Goal: Task Accomplishment & Management: Complete application form

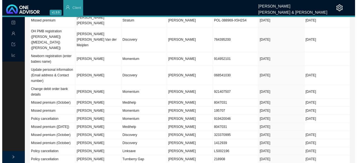
scroll to position [167, 0]
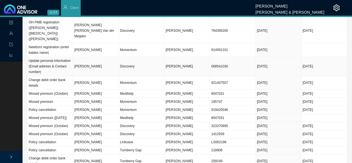
click at [140, 57] on td "Discovery" at bounding box center [142, 66] width 46 height 19
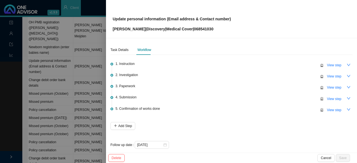
click at [76, 35] on div at bounding box center [178, 81] width 357 height 163
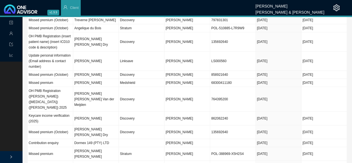
scroll to position [0, 0]
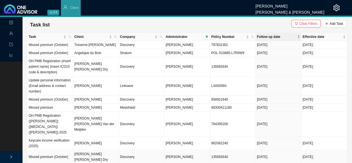
click at [134, 150] on td "Discovery" at bounding box center [142, 157] width 46 height 14
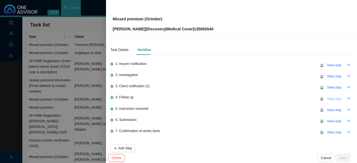
click at [328, 98] on span "View step" at bounding box center [334, 99] width 14 height 6
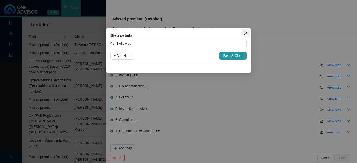
click at [247, 35] on icon "close" at bounding box center [246, 33] width 4 height 4
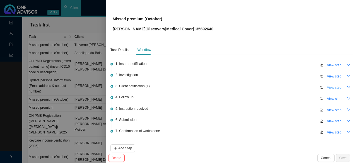
click at [334, 86] on span "View step" at bounding box center [334, 88] width 14 height 6
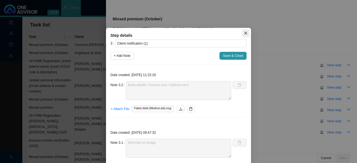
click at [244, 32] on icon "close" at bounding box center [245, 33] width 3 height 3
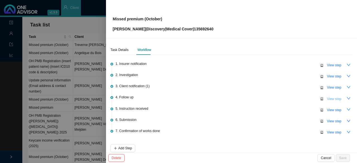
click at [327, 96] on span "View step" at bounding box center [334, 99] width 14 height 6
type input "Follow up"
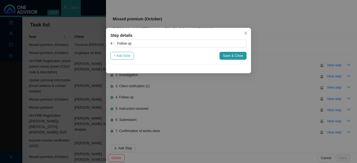
click at [127, 55] on span "+ Add Note" at bounding box center [122, 56] width 17 height 6
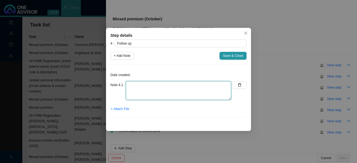
click at [138, 89] on textarea at bounding box center [178, 90] width 105 height 19
type textarea "m"
type textarea "Member said he made a"
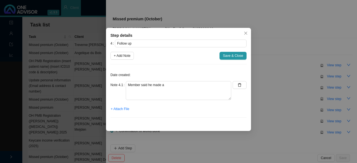
drag, startPoint x: 242, startPoint y: 32, endPoint x: 248, endPoint y: 34, distance: 6.3
click at [248, 34] on span "Close" at bounding box center [246, 33] width 8 height 4
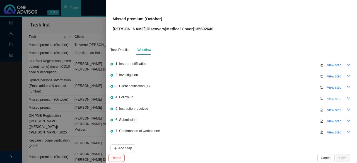
click at [333, 97] on span "View step" at bounding box center [334, 99] width 14 height 6
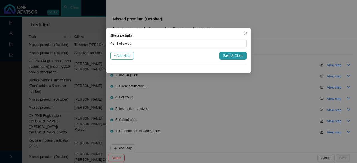
click at [128, 59] on button "+ Add Note" at bounding box center [121, 56] width 23 height 8
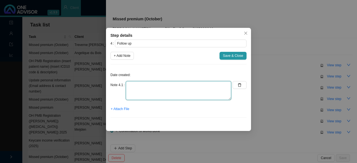
click at [138, 86] on textarea at bounding box center [178, 90] width 105 height 19
type textarea "W"
click at [168, 89] on textarea "Member said he made a payment Called DH // Ref. Active medical aid" at bounding box center [178, 90] width 105 height 19
type textarea "Member said he made a payment Called DH // Ref. [PHONE_NUMBER] Active medical a…"
click at [186, 93] on textarea "Member said he made a payment Called DH // Ref. [PHONE_NUMBER] Active medical a…" at bounding box center [178, 90] width 105 height 19
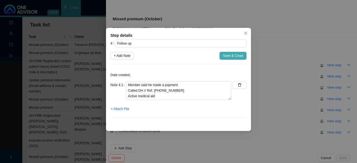
click at [232, 57] on span "Save & Close" at bounding box center [233, 56] width 20 height 6
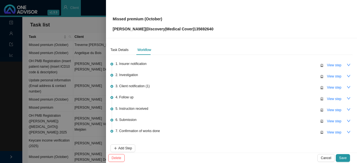
click at [343, 157] on span "Save" at bounding box center [343, 158] width 8 height 6
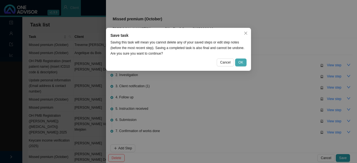
click at [240, 63] on span "OK" at bounding box center [240, 63] width 5 height 6
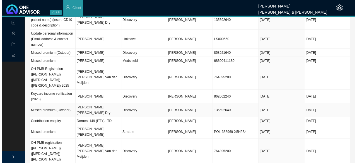
scroll to position [56, 0]
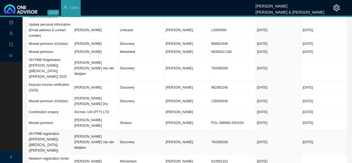
drag, startPoint x: 95, startPoint y: 128, endPoint x: 145, endPoint y: 127, distance: 50.5
click at [95, 130] on td "[PERSON_NAME] [PERSON_NAME] Van der Meijden" at bounding box center [96, 142] width 46 height 25
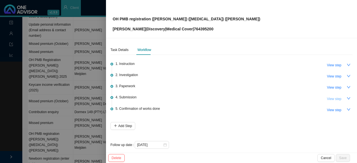
click at [332, 100] on span "View step" at bounding box center [334, 99] width 14 height 6
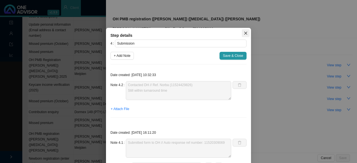
click at [244, 35] on icon "close" at bounding box center [246, 33] width 4 height 4
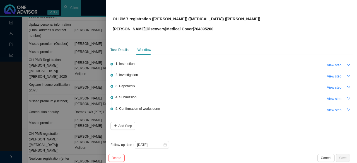
click at [117, 48] on div "Task Details" at bounding box center [119, 50] width 18 height 6
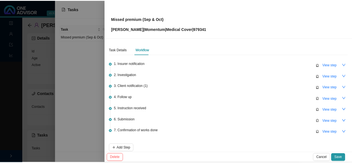
scroll to position [4, 0]
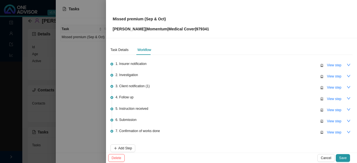
click at [85, 60] on div at bounding box center [178, 81] width 357 height 163
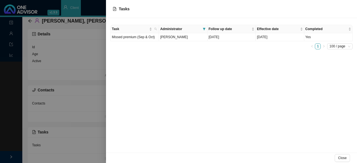
click at [63, 51] on div at bounding box center [178, 81] width 357 height 163
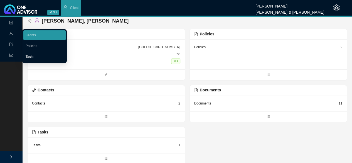
click at [29, 55] on link "Tasks" at bounding box center [30, 57] width 9 height 4
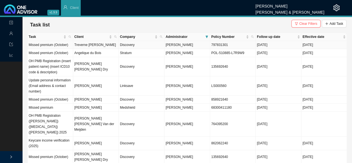
click at [100, 46] on td "Treverne [PERSON_NAME]" at bounding box center [96, 45] width 46 height 8
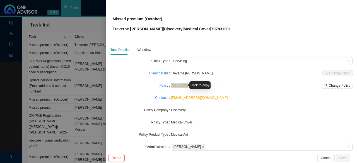
drag, startPoint x: 187, startPoint y: 87, endPoint x: 170, endPoint y: 87, distance: 17.0
click at [171, 87] on div "797831301 Change Policy" at bounding box center [261, 86] width 181 height 6
copy link "797831301"
click at [84, 44] on div at bounding box center [178, 81] width 357 height 163
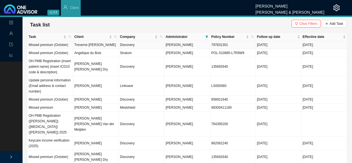
click at [93, 45] on td "Treverne [PERSON_NAME]" at bounding box center [96, 45] width 46 height 8
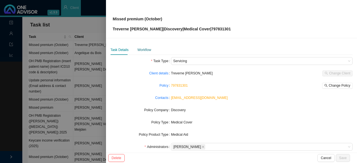
click at [142, 48] on div "Workflow" at bounding box center [144, 50] width 14 height 6
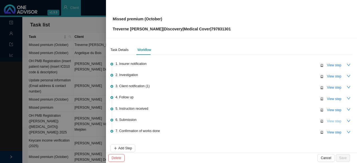
click at [333, 120] on span "View step" at bounding box center [334, 121] width 14 height 6
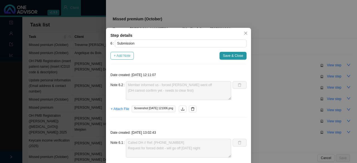
click at [124, 55] on span "+ Add Note" at bounding box center [122, 56] width 17 height 6
type textarea "Member informed us - forced [PERSON_NAME] went off (DH cannot confirm yet - nee…"
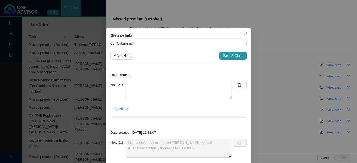
click at [137, 102] on div "Note 6.3" at bounding box center [170, 92] width 121 height 23
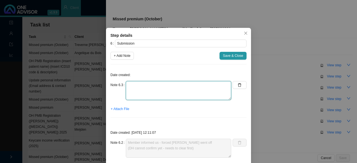
click at [136, 86] on textarea at bounding box center [178, 90] width 105 height 19
paste textarea "1153636384."
type textarea "Called DH // Ref. [PHONE_NUMBER]. Medical aid is active and up to date."
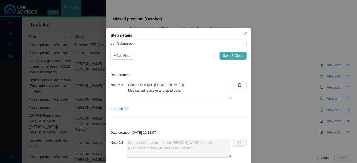
click at [232, 55] on span "Save & Close" at bounding box center [233, 56] width 20 height 6
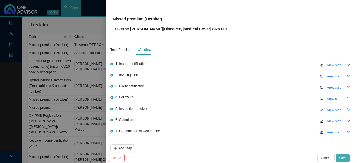
click at [342, 159] on span "Save" at bounding box center [343, 158] width 8 height 6
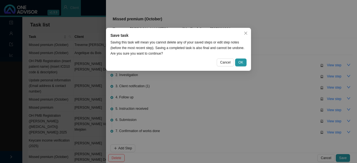
drag, startPoint x: 242, startPoint y: 60, endPoint x: 211, endPoint y: 60, distance: 30.7
click at [242, 60] on span "OK" at bounding box center [240, 63] width 5 height 6
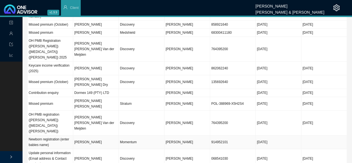
scroll to position [84, 0]
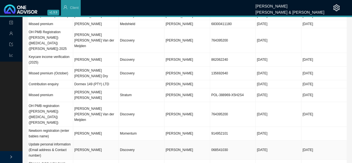
drag, startPoint x: 228, startPoint y: 133, endPoint x: 207, endPoint y: 133, distance: 21.5
click at [207, 140] on tr "Update personal information (Email address & Contact number) [PERSON_NAME] Disc…" at bounding box center [188, 149] width 320 height 19
copy tr "068541030"
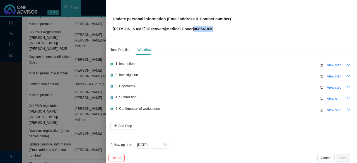
drag, startPoint x: 227, startPoint y: 28, endPoint x: 206, endPoint y: 30, distance: 21.4
click at [206, 30] on div "Update personal information (Email address & Contact number) [PERSON_NAME] | Di…" at bounding box center [231, 19] width 237 height 26
copy p "068541030"
click at [121, 47] on div "Task Details" at bounding box center [119, 50] width 18 height 6
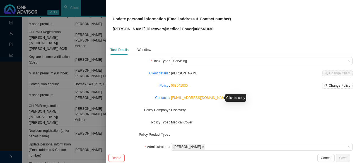
drag, startPoint x: 224, startPoint y: 98, endPoint x: 185, endPoint y: 96, distance: 39.1
click at [176, 98] on div "[EMAIL_ADDRESS][DOMAIN_NAME]" at bounding box center [261, 98] width 181 height 6
drag, startPoint x: 237, startPoint y: 96, endPoint x: 231, endPoint y: 95, distance: 6.2
click at [237, 96] on div "Click to copy" at bounding box center [235, 98] width 21 height 8
click at [243, 118] on form "Task Type Servicing Client details [PERSON_NAME] Change Client Policy 068541030…" at bounding box center [231, 128] width 242 height 143
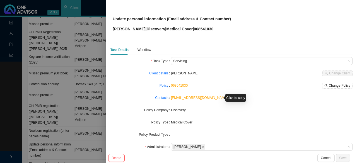
click at [210, 98] on link "[EMAIL_ADDRESS][DOMAIN_NAME]" at bounding box center [199, 98] width 57 height 4
click at [215, 43] on div "Task Details Workflow Task Type Servicing Client details [PERSON_NAME] Change C…" at bounding box center [231, 95] width 251 height 115
click at [89, 26] on div at bounding box center [178, 81] width 357 height 163
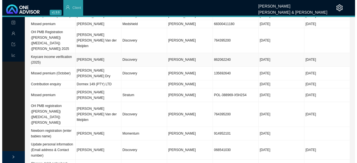
scroll to position [0, 0]
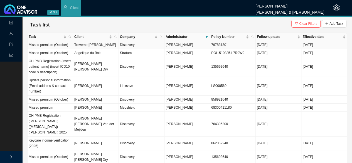
click at [99, 46] on td "Treverne [PERSON_NAME]" at bounding box center [96, 45] width 46 height 8
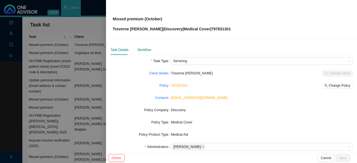
drag, startPoint x: 140, startPoint y: 50, endPoint x: 214, endPoint y: 54, distance: 73.7
click at [141, 50] on div "Workflow" at bounding box center [144, 50] width 14 height 6
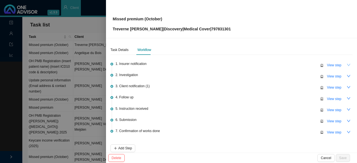
click at [346, 64] on icon "down" at bounding box center [348, 65] width 4 height 4
click at [330, 65] on span "View step" at bounding box center [334, 65] width 14 height 6
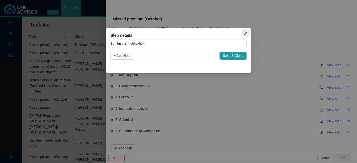
click at [247, 33] on icon "close" at bounding box center [246, 33] width 4 height 4
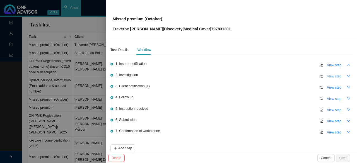
click at [329, 77] on span "View step" at bounding box center [334, 77] width 14 height 6
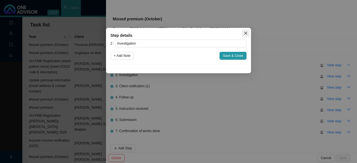
click at [247, 34] on icon "close" at bounding box center [246, 33] width 4 height 4
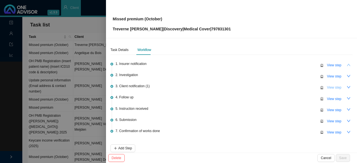
click at [327, 87] on span "View step" at bounding box center [334, 88] width 14 height 6
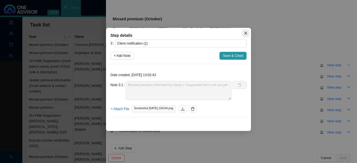
click at [244, 33] on icon "close" at bounding box center [246, 33] width 4 height 4
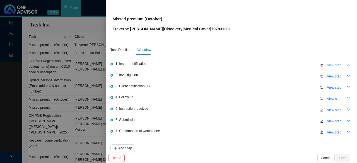
click at [327, 63] on span "View step" at bounding box center [334, 65] width 14 height 6
type input "Insurer notification"
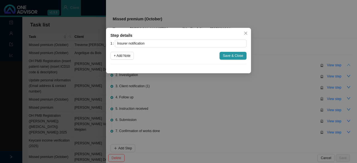
drag, startPoint x: 124, startPoint y: 57, endPoint x: 133, endPoint y: 67, distance: 13.6
click at [124, 57] on span "+ Add Note" at bounding box center [122, 56] width 17 height 6
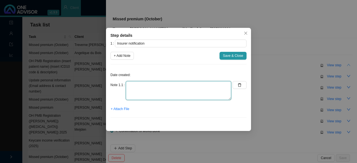
click at [143, 89] on textarea at bounding box center [178, 90] width 105 height 19
drag, startPoint x: 208, startPoint y: 85, endPoint x: 201, endPoint y: 84, distance: 7.0
click at [201, 84] on textarea "Client informed us before the suspended list was out." at bounding box center [178, 90] width 105 height 19
type textarea "Client informed us before the suspended list was available."
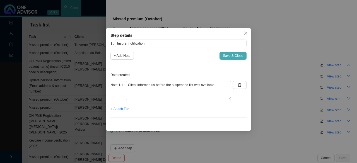
click at [239, 59] on button "Save & Close" at bounding box center [232, 56] width 27 height 8
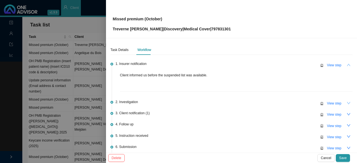
click at [344, 104] on button "button" at bounding box center [348, 103] width 8 height 8
click at [334, 113] on span "View step" at bounding box center [334, 115] width 14 height 6
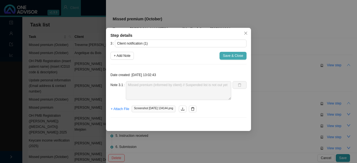
click at [234, 56] on span "Save & Close" at bounding box center [233, 56] width 20 height 6
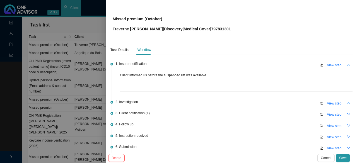
scroll to position [53, 0]
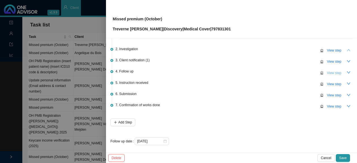
click at [328, 74] on span "View step" at bounding box center [334, 73] width 14 height 6
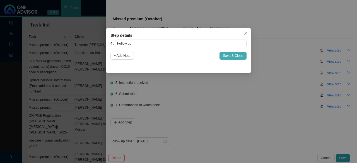
drag, startPoint x: 232, startPoint y: 54, endPoint x: 282, endPoint y: 63, distance: 50.7
click at [234, 54] on span "Save & Close" at bounding box center [233, 56] width 20 height 6
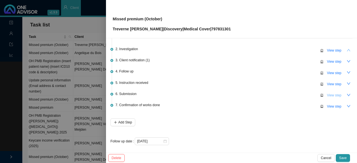
click at [328, 94] on span "View step" at bounding box center [334, 96] width 14 height 6
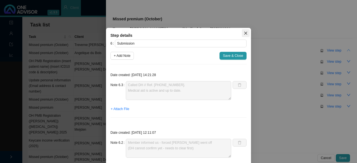
click at [246, 34] on span "Close" at bounding box center [246, 33] width 8 height 4
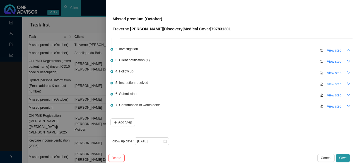
click at [332, 85] on span "View step" at bounding box center [334, 84] width 14 height 6
type input "Instruction received"
type textarea "W/app from client - request for forced debit"
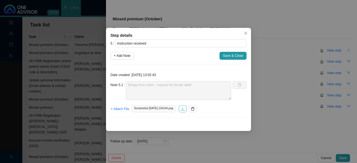
click at [184, 110] on icon "download" at bounding box center [183, 109] width 4 height 4
click at [231, 57] on span "Save & Close" at bounding box center [233, 56] width 20 height 6
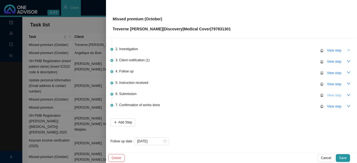
click at [329, 94] on span "View step" at bounding box center [334, 96] width 14 height 6
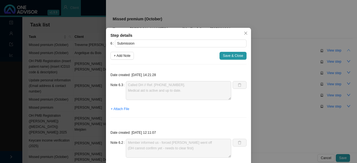
scroll to position [28, 0]
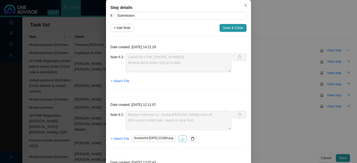
click at [186, 137] on button "button" at bounding box center [183, 138] width 8 height 7
click at [244, 6] on icon "close" at bounding box center [245, 5] width 3 height 3
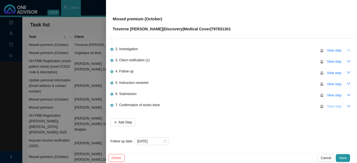
click at [330, 104] on span "View step" at bounding box center [334, 107] width 14 height 6
type input "Confirmation of works done"
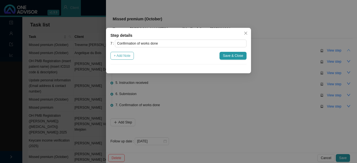
click at [125, 57] on span "+ Add Note" at bounding box center [122, 56] width 17 height 6
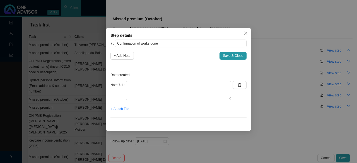
click at [138, 102] on div "Note 7.1" at bounding box center [170, 92] width 121 height 23
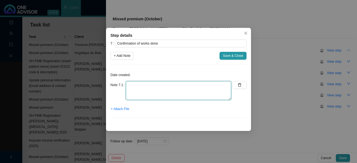
click at [134, 90] on textarea at bounding box center [178, 90] width 105 height 19
type textarea "Informed client: Medical aid is active"
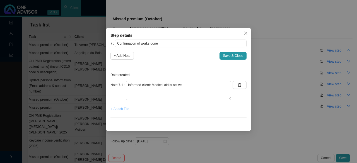
click at [119, 110] on span "+ Attach File" at bounding box center [120, 109] width 18 height 6
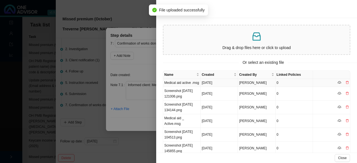
drag, startPoint x: 184, startPoint y: 86, endPoint x: 239, endPoint y: 85, distance: 55.5
click at [184, 86] on td "Medical aid active .msg" at bounding box center [181, 83] width 37 height 8
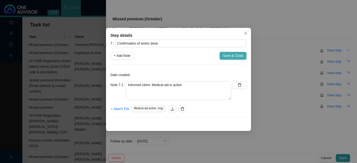
click at [230, 55] on span "Save & Close" at bounding box center [233, 56] width 20 height 6
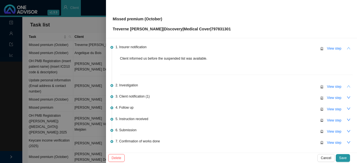
scroll to position [0, 0]
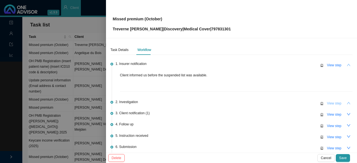
click at [327, 104] on span "View step" at bounding box center [334, 104] width 14 height 6
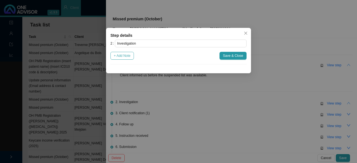
click at [122, 54] on span "+ Add Note" at bounding box center [122, 56] width 17 height 6
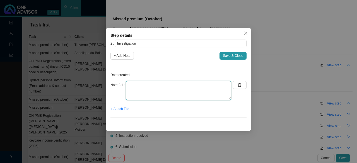
click at [143, 93] on textarea at bounding box center [178, 90] width 105 height 19
type textarea "N/A"
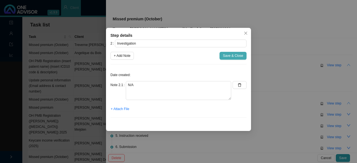
click at [237, 57] on span "Save & Close" at bounding box center [233, 56] width 20 height 6
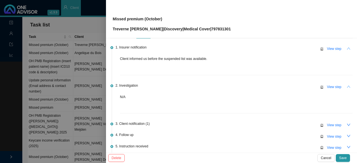
scroll to position [28, 0]
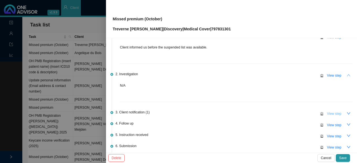
click at [333, 111] on span "View step" at bounding box center [334, 114] width 14 height 6
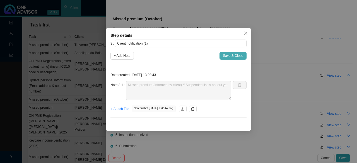
click at [230, 56] on span "Save & Close" at bounding box center [233, 56] width 20 height 6
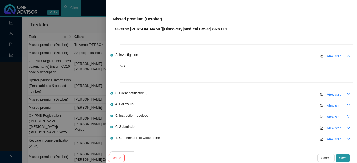
scroll to position [56, 0]
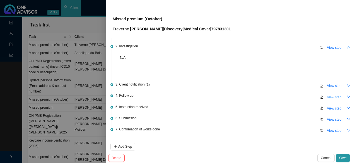
click at [336, 94] on span "View step" at bounding box center [334, 97] width 14 height 6
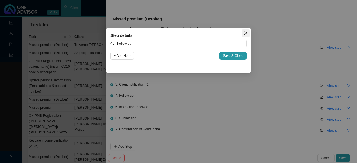
click at [245, 34] on icon "close" at bounding box center [246, 33] width 4 height 4
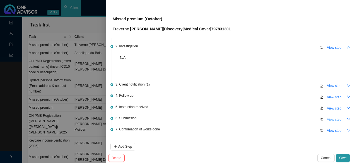
click at [331, 120] on span "View step" at bounding box center [334, 120] width 14 height 6
type input "Submission"
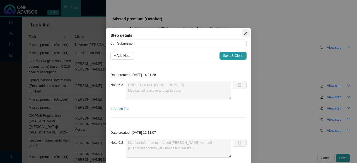
click at [244, 32] on icon "close" at bounding box center [246, 33] width 4 height 4
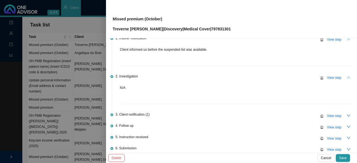
scroll to position [0, 0]
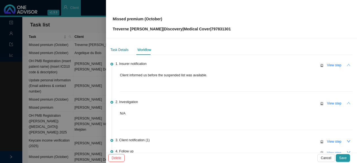
click at [117, 49] on div "Task Details" at bounding box center [119, 50] width 18 height 6
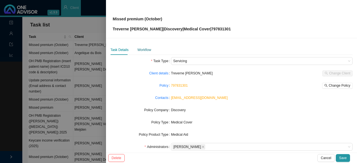
click at [143, 48] on div "Workflow" at bounding box center [144, 50] width 14 height 6
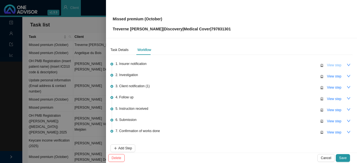
click at [334, 65] on span "View step" at bounding box center [334, 65] width 14 height 6
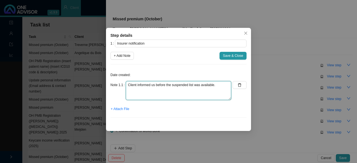
click at [223, 88] on textarea "Client informed us before the suspended list was available." at bounding box center [178, 90] width 105 height 19
type textarea "Client informed us before the suspended list was available. Added to sharepoint"
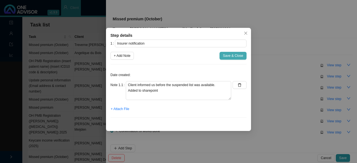
click at [236, 55] on span "Save & Close" at bounding box center [233, 56] width 20 height 6
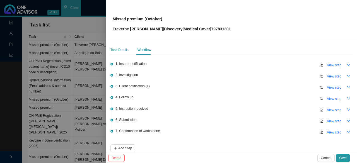
click at [118, 46] on div "Task Details" at bounding box center [119, 50] width 18 height 10
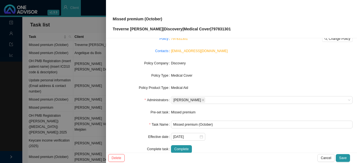
scroll to position [56, 0]
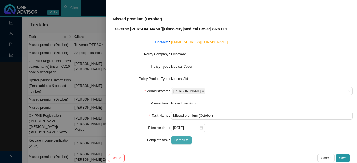
click at [180, 141] on span "Complete" at bounding box center [181, 140] width 14 height 6
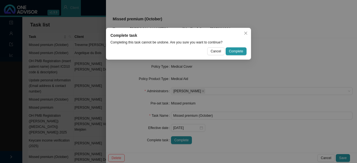
click at [238, 53] on span "Complete" at bounding box center [236, 51] width 14 height 6
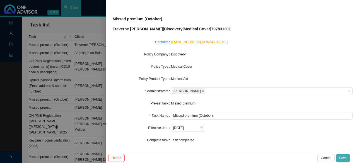
click at [342, 156] on span "Save" at bounding box center [343, 158] width 8 height 6
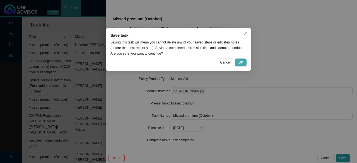
click at [241, 65] on span "OK" at bounding box center [240, 63] width 5 height 6
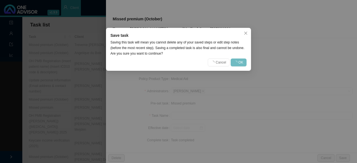
scroll to position [50, 0]
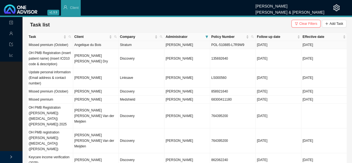
drag, startPoint x: 230, startPoint y: 47, endPoint x: 203, endPoint y: 46, distance: 27.0
click at [203, 46] on tr "Missed premium (October) Angelique du Bois Stratum [PERSON_NAME] [PERSON_NAME]-…" at bounding box center [188, 45] width 320 height 8
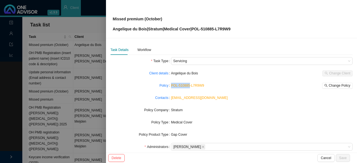
drag, startPoint x: 187, startPoint y: 86, endPoint x: 169, endPoint y: 86, distance: 18.1
click at [169, 86] on div "Policy POL-510885-L7R9W9 Change Policy" at bounding box center [231, 86] width 242 height 8
copy div "POL-510885"
drag, startPoint x: 62, startPoint y: 63, endPoint x: 94, endPoint y: 62, distance: 31.8
click at [62, 63] on div at bounding box center [178, 81] width 357 height 163
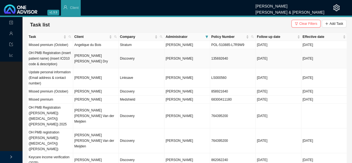
click at [112, 57] on td "[PERSON_NAME] [PERSON_NAME] Dry" at bounding box center [96, 58] width 46 height 19
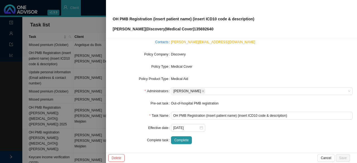
scroll to position [0, 0]
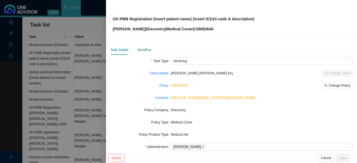
click at [141, 49] on div "Workflow" at bounding box center [144, 50] width 14 height 6
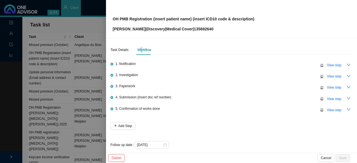
scroll to position [4, 0]
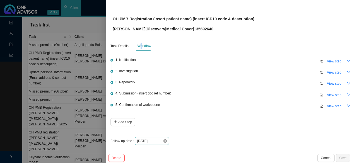
drag, startPoint x: 163, startPoint y: 141, endPoint x: 168, endPoint y: 140, distance: 5.1
click at [163, 141] on icon "close-circle" at bounding box center [164, 140] width 3 height 3
click at [164, 140] on div at bounding box center [152, 141] width 30 height 6
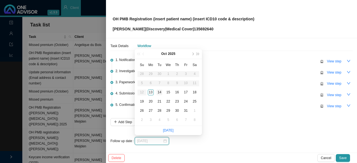
type input "[DATE]"
drag, startPoint x: 161, startPoint y: 92, endPoint x: 168, endPoint y: 94, distance: 8.0
click at [161, 92] on div "14" at bounding box center [159, 92] width 6 height 6
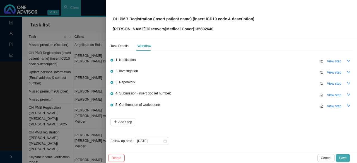
click at [343, 157] on span "Save" at bounding box center [343, 158] width 8 height 6
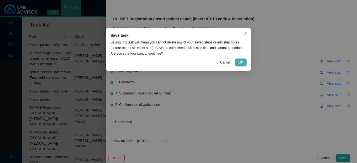
click at [241, 64] on span "OK" at bounding box center [240, 63] width 5 height 6
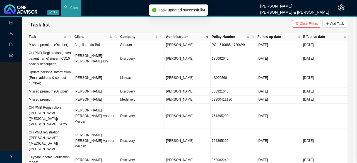
scroll to position [0, 0]
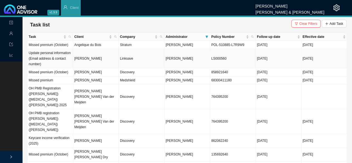
click at [99, 63] on td "[PERSON_NAME]" at bounding box center [96, 58] width 46 height 19
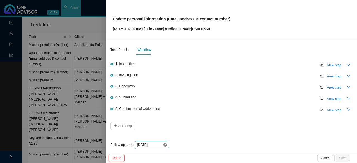
click at [166, 144] on icon "close-circle" at bounding box center [164, 144] width 3 height 3
click at [165, 144] on div at bounding box center [152, 145] width 30 height 6
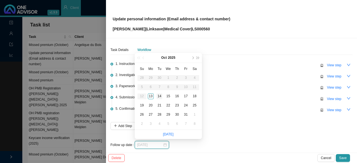
type input "[DATE]"
drag, startPoint x: 160, startPoint y: 95, endPoint x: 268, endPoint y: 130, distance: 114.0
click at [162, 95] on div "14" at bounding box center [159, 96] width 6 height 6
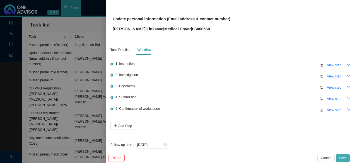
click at [341, 158] on span "Save" at bounding box center [343, 158] width 8 height 6
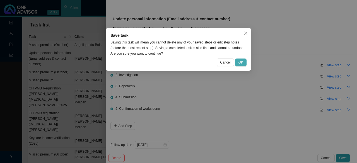
click at [240, 62] on span "OK" at bounding box center [240, 63] width 5 height 6
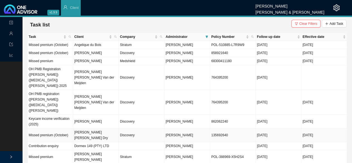
click at [99, 128] on td "[PERSON_NAME] [PERSON_NAME] Dry" at bounding box center [96, 135] width 46 height 14
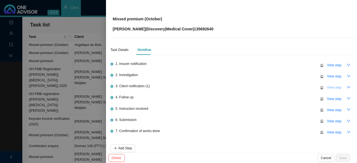
click at [327, 89] on span "View step" at bounding box center [334, 88] width 14 height 6
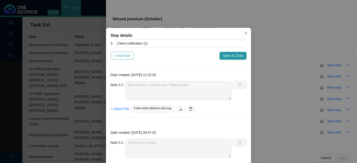
click at [119, 57] on span "+ Add Note" at bounding box center [122, 56] width 17 height 6
type textarea "Bank details / Amount due / Options sent"
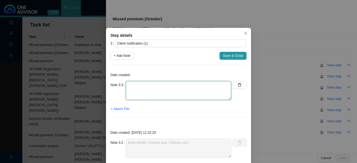
click at [133, 93] on textarea at bounding box center [178, 90] width 105 height 19
type textarea "C"
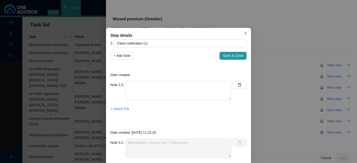
click at [245, 35] on icon "close" at bounding box center [246, 33] width 4 height 4
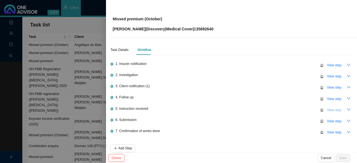
click at [327, 111] on span "View step" at bounding box center [334, 110] width 14 height 6
type input "Instruction received"
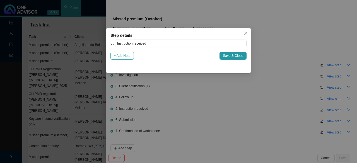
click at [125, 55] on span "+ Add Note" at bounding box center [122, 56] width 17 height 6
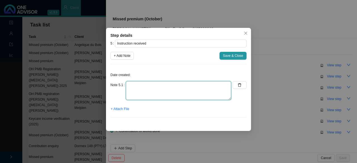
click at [141, 87] on textarea at bounding box center [178, 90] width 105 height 19
type textarea "Client responded: Payment was made (no pop sent to our office)"
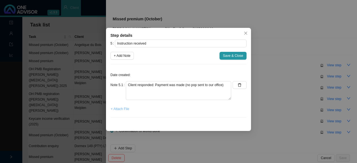
click at [123, 107] on span "+ Attach File" at bounding box center [120, 109] width 18 height 6
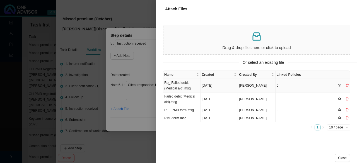
click at [185, 84] on td "Re_ Failed debit (Medical aid).msg" at bounding box center [181, 86] width 37 height 14
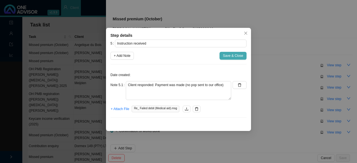
click at [235, 55] on span "Save & Close" at bounding box center [233, 56] width 20 height 6
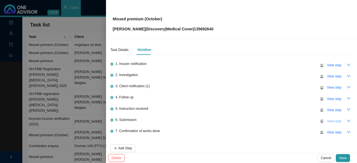
click at [328, 119] on span "View step" at bounding box center [334, 121] width 14 height 6
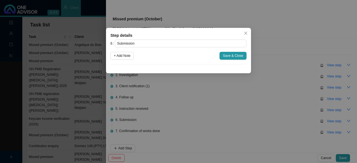
click at [249, 33] on span "Close" at bounding box center [246, 33] width 8 height 4
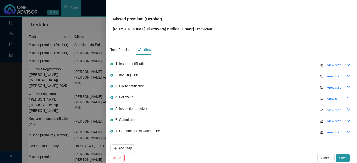
click at [328, 109] on span "View step" at bounding box center [334, 110] width 14 height 6
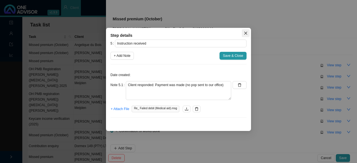
drag, startPoint x: 244, startPoint y: 35, endPoint x: 254, endPoint y: 38, distance: 9.9
click at [244, 35] on icon "close" at bounding box center [246, 33] width 4 height 4
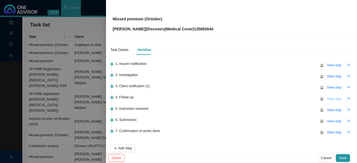
click at [332, 97] on span "View step" at bounding box center [334, 99] width 14 height 6
type input "Follow up"
type textarea "Member said he made a payment Called DH // Ref. [PHONE_NUMBER] Active medical a…"
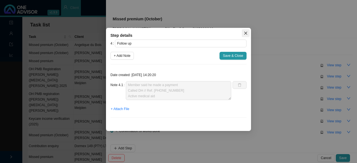
click at [247, 33] on icon "close" at bounding box center [246, 33] width 4 height 4
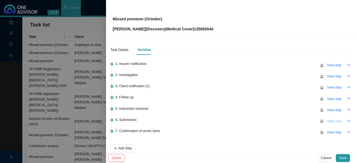
click at [327, 120] on span "View step" at bounding box center [334, 121] width 14 height 6
type input "Submission"
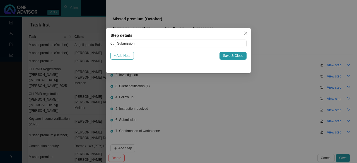
click at [132, 57] on button "+ Add Note" at bounding box center [121, 56] width 23 height 8
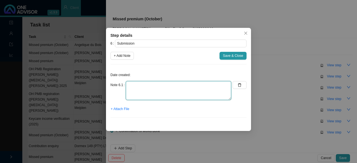
click at [139, 86] on textarea at bounding box center [178, 90] width 105 height 19
type textarea "N/A"
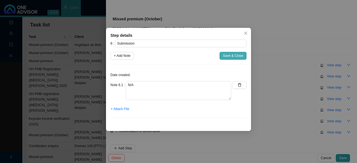
click at [235, 56] on span "Save & Close" at bounding box center [233, 56] width 20 height 6
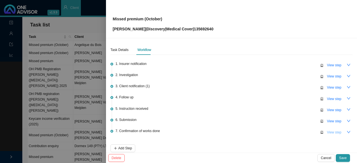
click at [334, 131] on span "View step" at bounding box center [334, 133] width 14 height 6
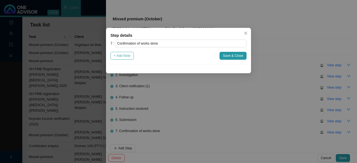
click at [130, 57] on span "+ Add Note" at bounding box center [122, 56] width 17 height 6
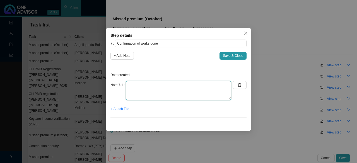
click at [142, 83] on textarea at bounding box center [178, 90] width 105 height 19
type textarea "Informed client - Medical aid is active and up to date"
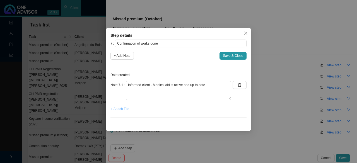
click at [124, 111] on span "+ Attach File" at bounding box center [120, 109] width 18 height 6
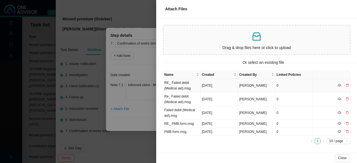
click at [173, 86] on td "RE_ Failed debit (Medical aid).msg" at bounding box center [181, 86] width 37 height 14
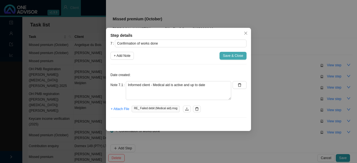
click at [228, 56] on span "Save & Close" at bounding box center [233, 56] width 20 height 6
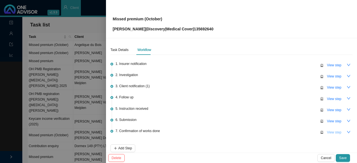
click at [327, 132] on span "View step" at bounding box center [334, 133] width 14 height 6
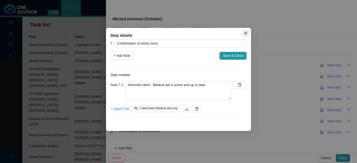
click at [243, 33] on span "Close" at bounding box center [246, 33] width 8 height 4
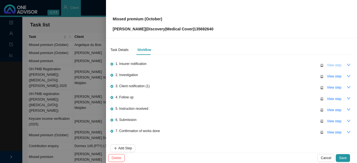
click at [340, 65] on button "View step" at bounding box center [333, 65] width 21 height 8
type input "Insurer notification"
type textarea "On suspended list ([DATE])"
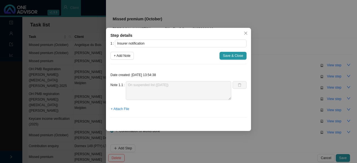
drag, startPoint x: 247, startPoint y: 35, endPoint x: 322, endPoint y: 61, distance: 79.5
click at [247, 34] on icon "close" at bounding box center [246, 33] width 4 height 4
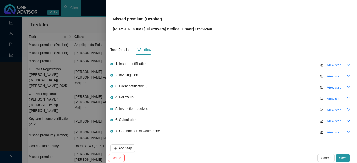
click at [346, 64] on icon "down" at bounding box center [348, 65] width 4 height 4
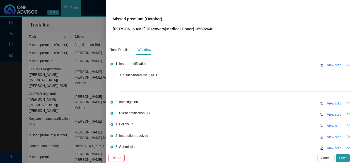
click at [346, 103] on icon "down" at bounding box center [348, 103] width 4 height 4
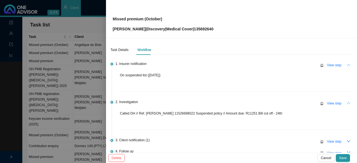
scroll to position [28, 0]
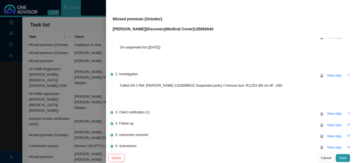
click at [346, 111] on icon "down" at bounding box center [348, 113] width 4 height 4
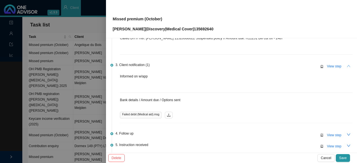
scroll to position [84, 0]
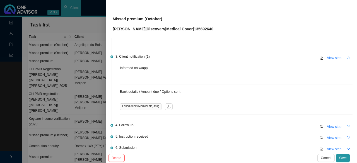
click at [346, 126] on icon "down" at bounding box center [348, 126] width 4 height 4
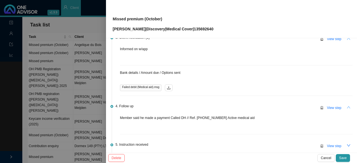
scroll to position [111, 0]
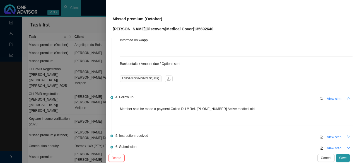
click at [346, 136] on icon "down" at bounding box center [348, 137] width 4 height 4
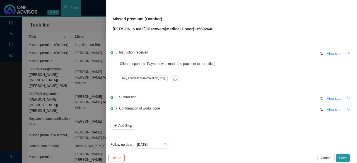
scroll to position [195, 0]
click at [346, 96] on icon "down" at bounding box center [348, 98] width 4 height 4
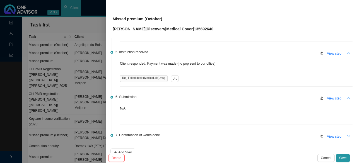
click at [346, 134] on icon "down" at bounding box center [348, 136] width 4 height 4
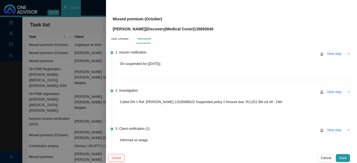
scroll to position [0, 0]
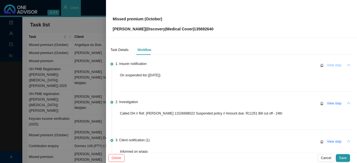
click at [332, 65] on span "View step" at bounding box center [334, 65] width 14 height 6
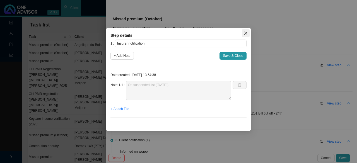
click at [247, 31] on icon "close" at bounding box center [246, 33] width 4 height 4
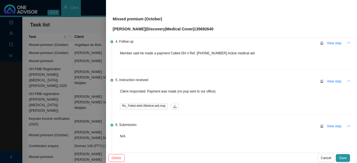
scroll to position [195, 0]
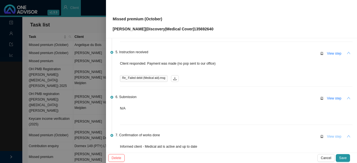
click at [328, 134] on span "View step" at bounding box center [334, 137] width 14 height 6
type input "Confirmation of works done"
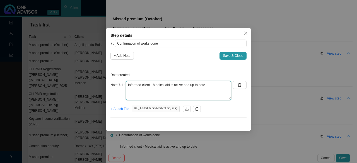
click at [218, 88] on textarea "Informed client - Medical aid is active and up to date" at bounding box center [178, 90] width 105 height 19
type textarea "Informed client - Medical aid is active and up to date Added to sharepoint"
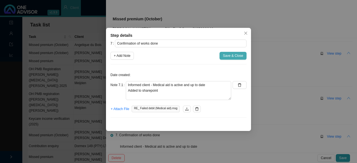
click at [235, 58] on span "Save & Close" at bounding box center [233, 56] width 20 height 6
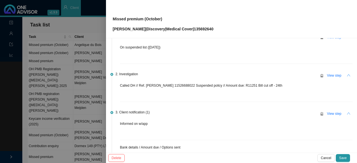
scroll to position [0, 0]
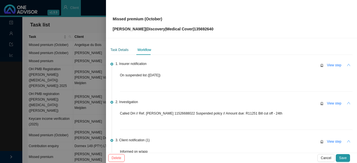
click at [118, 49] on div "Task Details" at bounding box center [119, 50] width 18 height 6
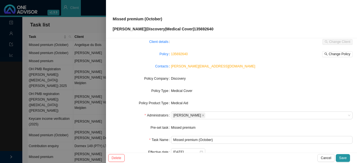
scroll to position [56, 0]
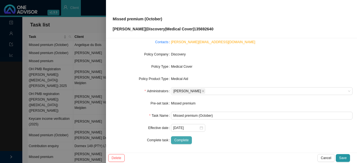
click at [181, 139] on span "Complete" at bounding box center [181, 140] width 14 height 6
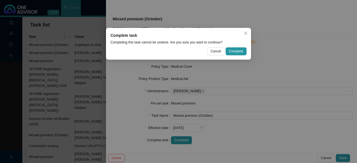
click at [233, 55] on div "Complete task Completing this task cannot be undone. Are you sure you want to c…" at bounding box center [178, 44] width 145 height 32
click at [235, 50] on span "Complete" at bounding box center [236, 51] width 14 height 6
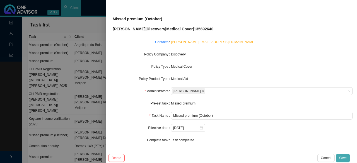
click at [344, 157] on span "Save" at bounding box center [343, 158] width 8 height 6
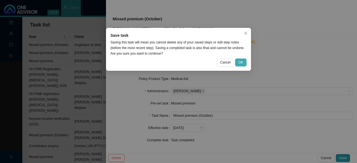
click at [242, 63] on span "OK" at bounding box center [240, 63] width 5 height 6
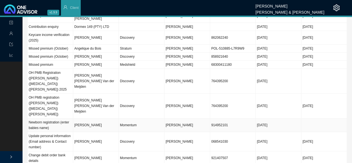
scroll to position [0, 0]
